Goal: Go to known website: Go to known website

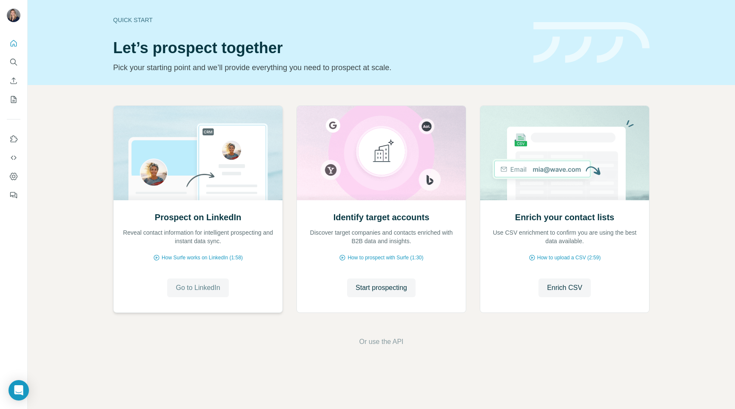
click at [209, 292] on span "Go to LinkedIn" at bounding box center [198, 288] width 44 height 10
